Goal: Information Seeking & Learning: Learn about a topic

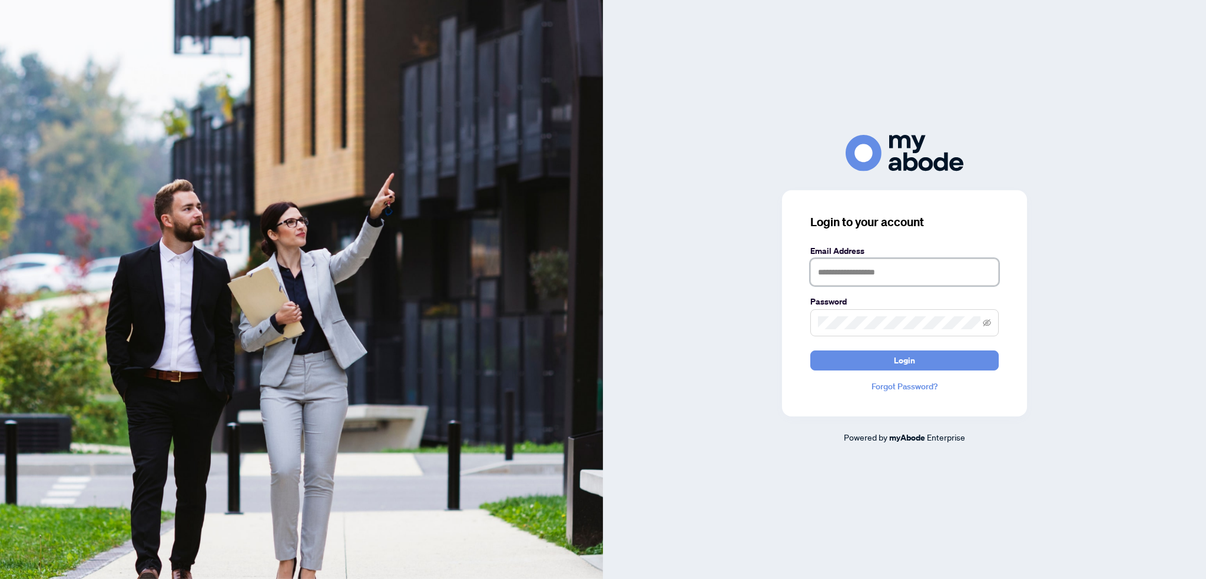
click at [896, 266] on input "text" at bounding box center [904, 272] width 188 height 27
type input "**********"
click at [902, 357] on span "Login" at bounding box center [904, 360] width 21 height 19
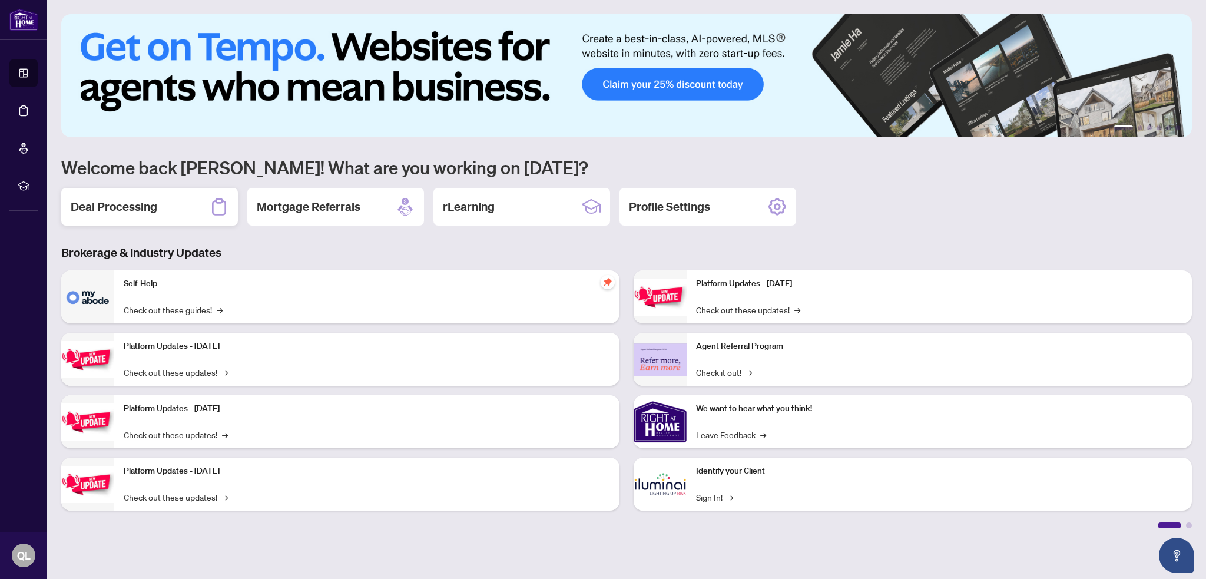
click at [144, 218] on div "Deal Processing" at bounding box center [149, 207] width 177 height 38
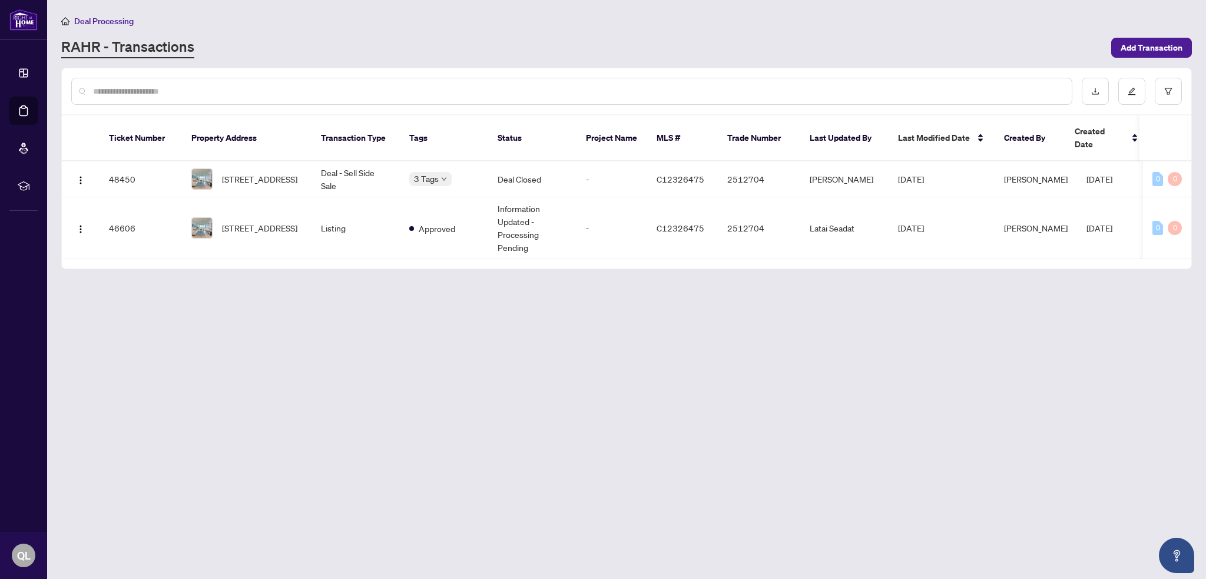
click at [87, 23] on span "Deal Processing" at bounding box center [103, 21] width 59 height 11
click at [104, 21] on span "Deal Processing" at bounding box center [103, 21] width 59 height 11
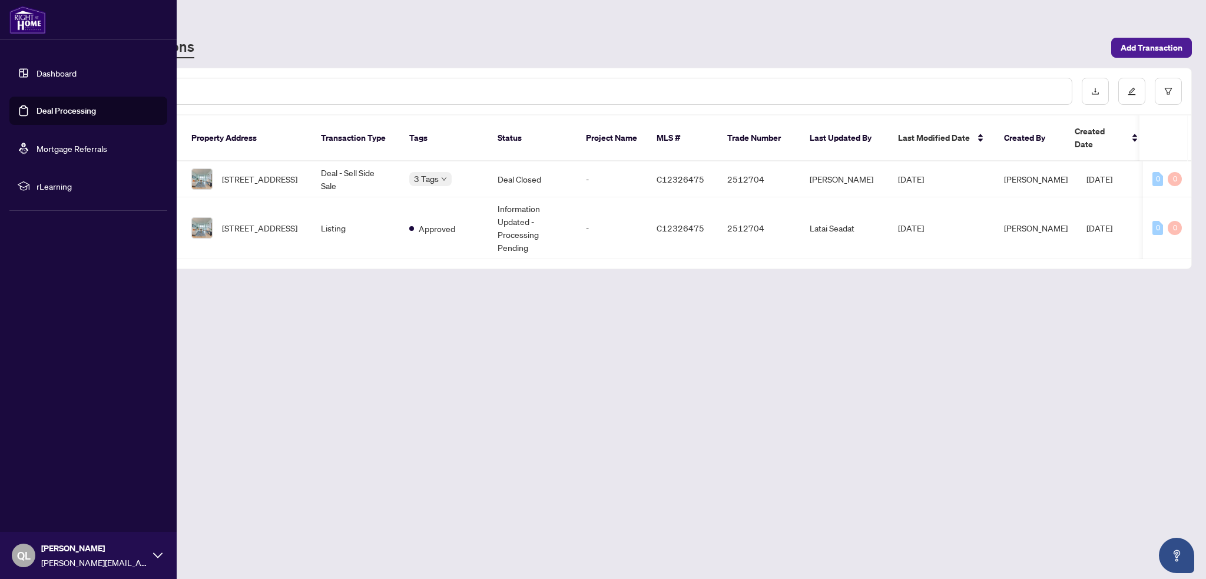
click at [30, 25] on img at bounding box center [27, 20] width 37 height 28
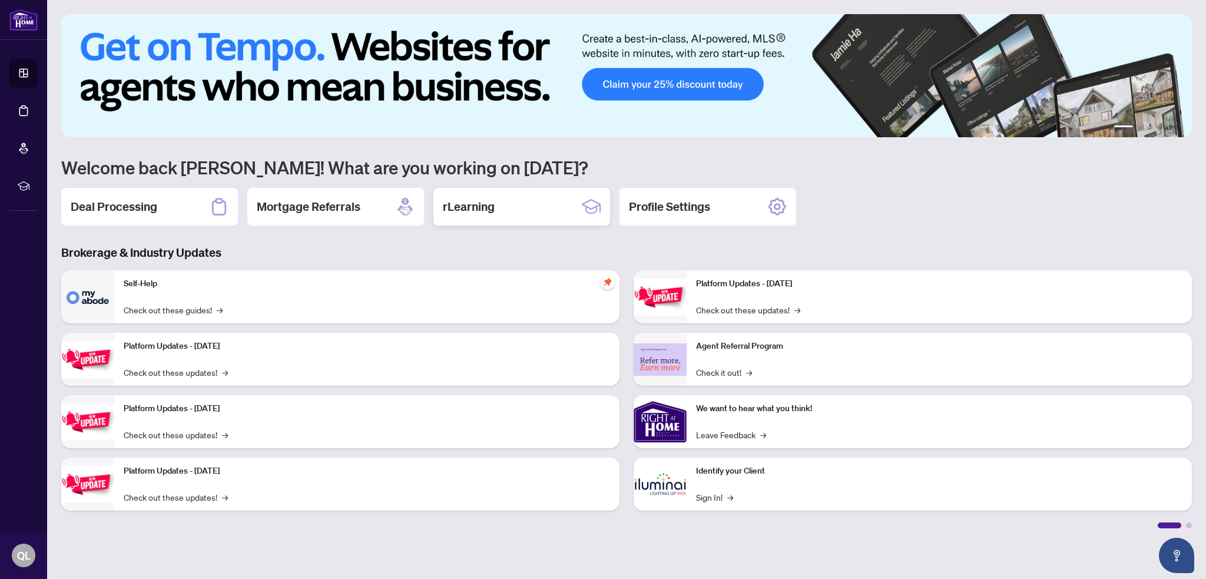
click at [506, 225] on div "rLearning" at bounding box center [521, 207] width 177 height 38
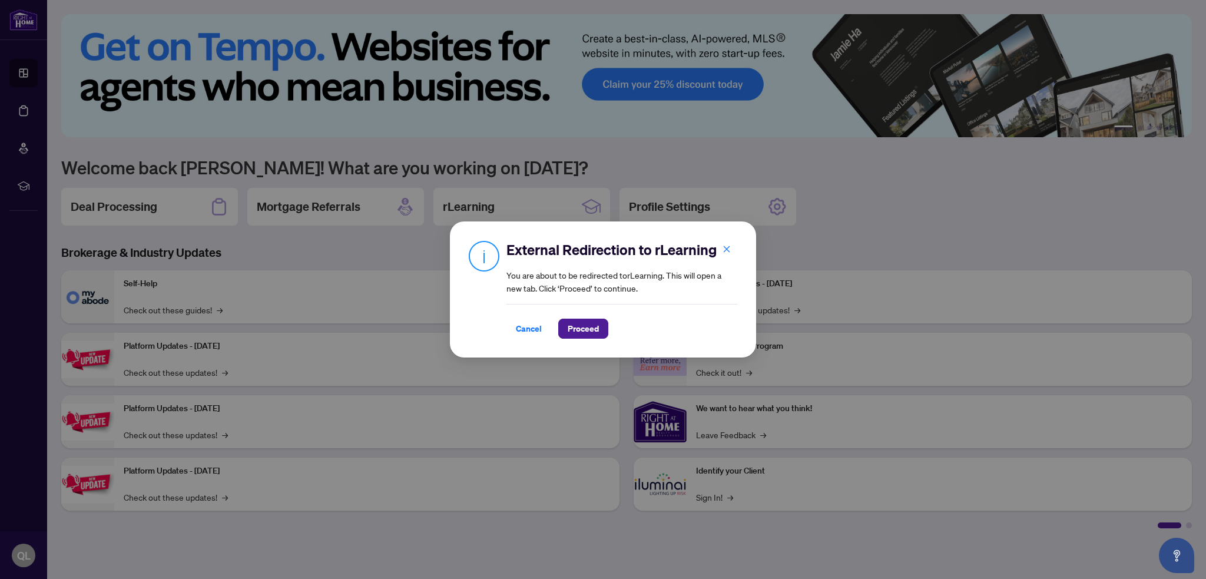
click at [506, 210] on div "External Redirection to rLearning You are about to be redirected to rLearning .…" at bounding box center [603, 289] width 1206 height 579
click at [522, 330] on span "Cancel" at bounding box center [529, 328] width 26 height 19
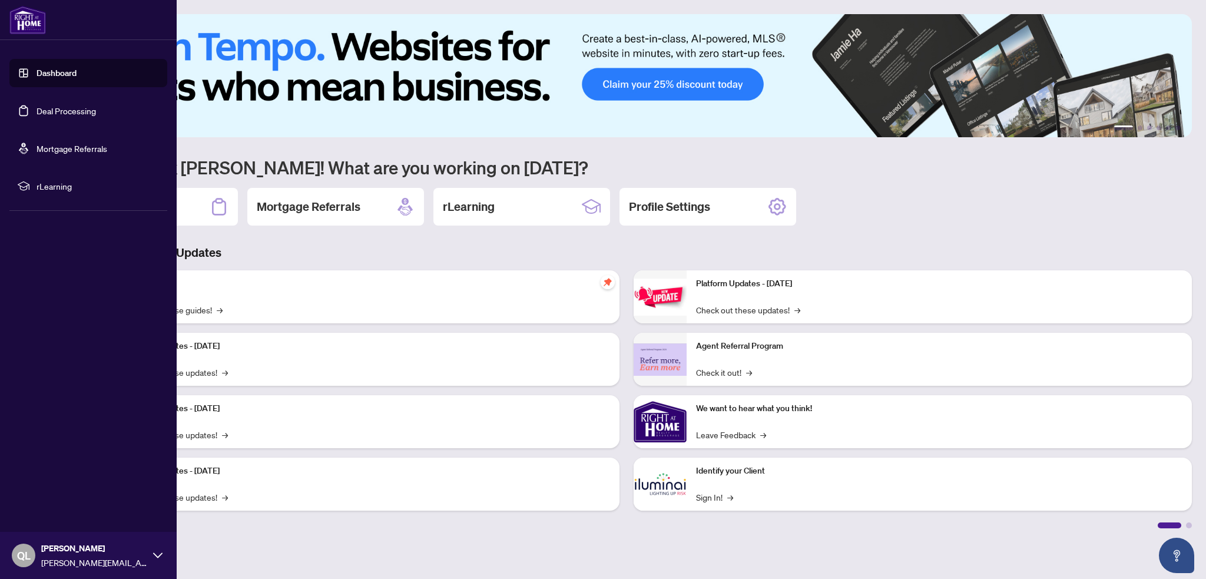
click at [57, 187] on span "rLearning" at bounding box center [98, 186] width 122 height 13
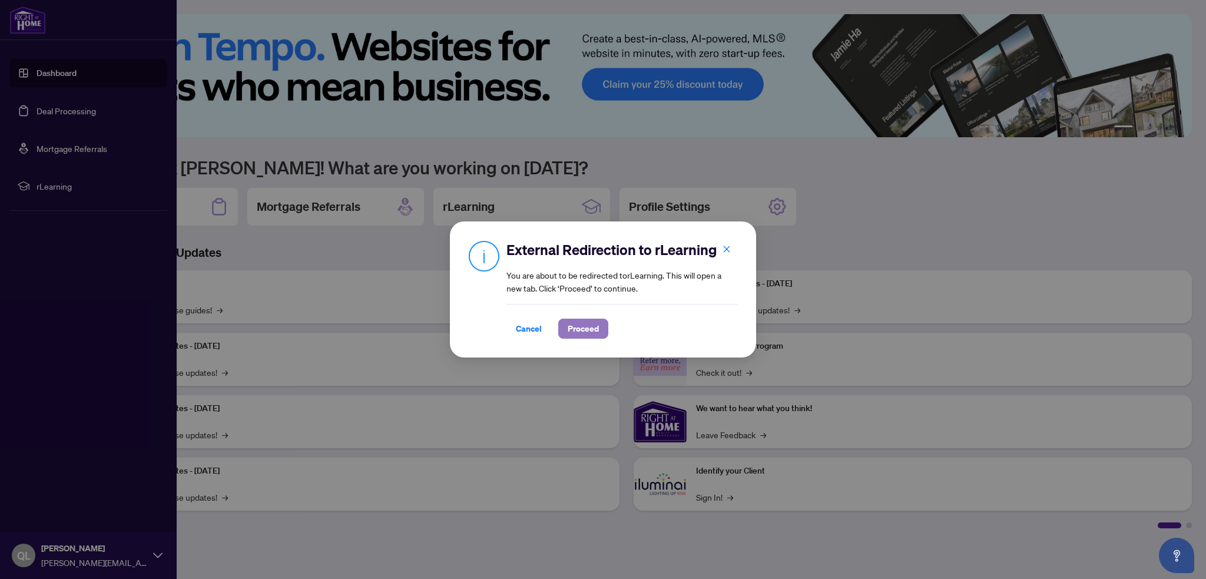
click at [587, 329] on span "Proceed" at bounding box center [583, 328] width 31 height 19
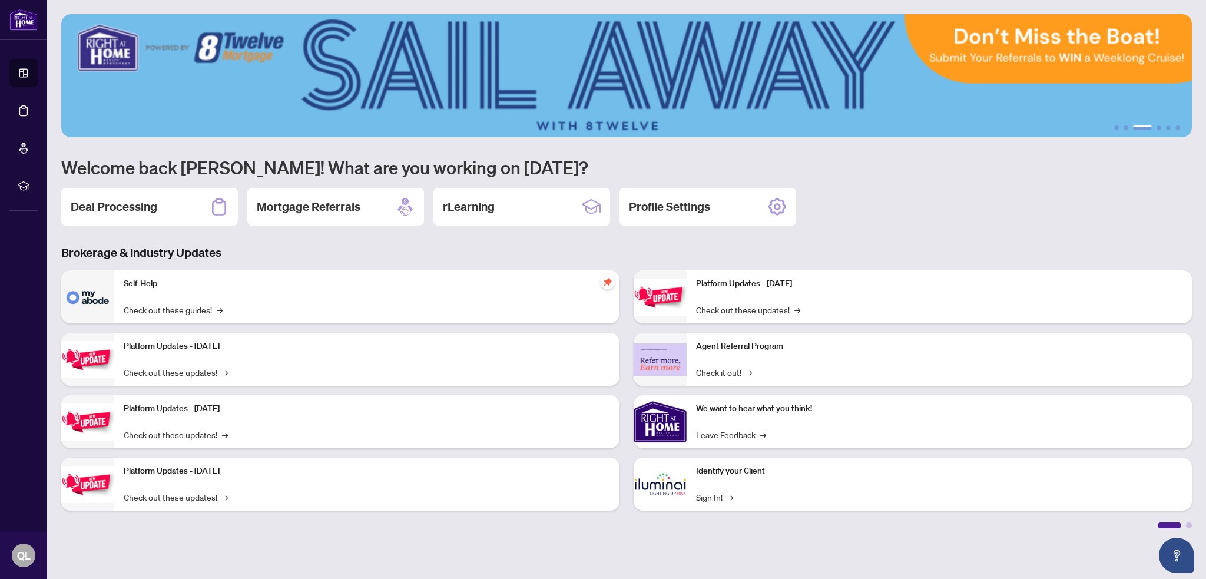
click at [163, 296] on div "Self-Help Check out these guides! →" at bounding box center [366, 296] width 505 height 53
click at [149, 284] on p "Self-Help" at bounding box center [367, 283] width 486 height 13
click at [160, 302] on div "Self-Help Check out these guides! →" at bounding box center [366, 296] width 505 height 53
click at [174, 314] on link "Check out these guides! →" at bounding box center [173, 309] width 99 height 13
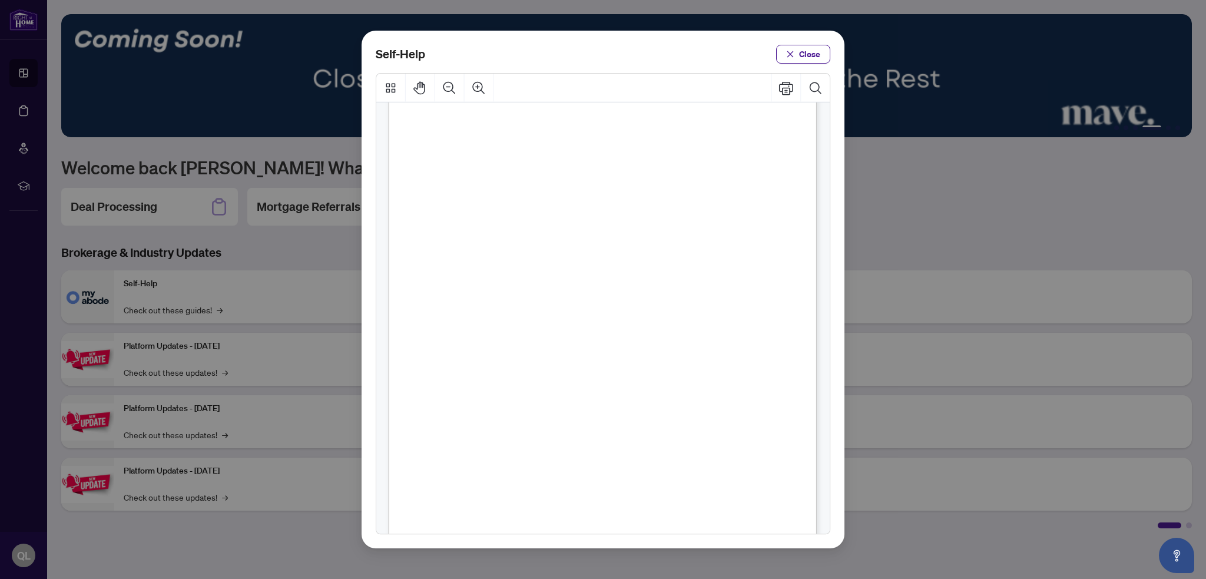
scroll to position [118, 0]
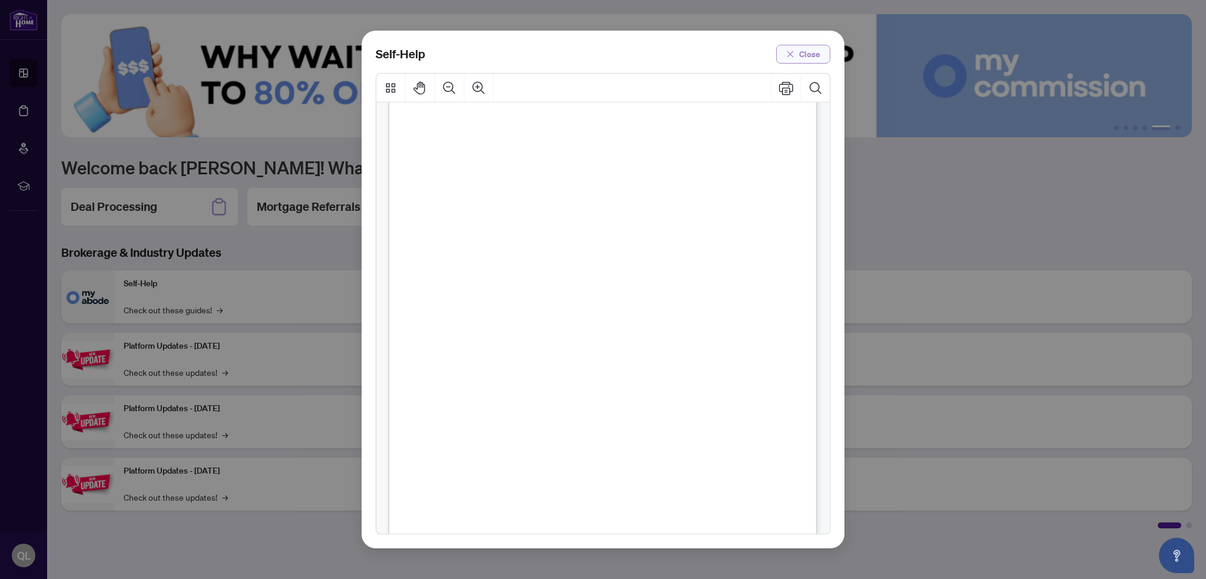
click at [817, 47] on span "Close" at bounding box center [809, 54] width 21 height 19
